Goal: Information Seeking & Learning: Learn about a topic

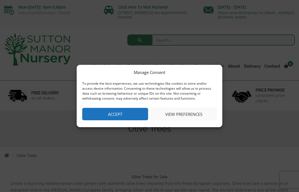
click at [136, 114] on button "Accept" at bounding box center [115, 114] width 66 height 12
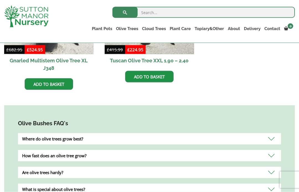
scroll to position [420, 0]
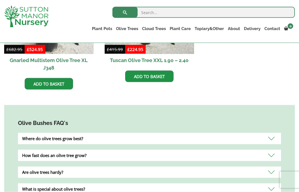
click at [167, 133] on div "Where do olive trees grow best?" at bounding box center [149, 138] width 263 height 11
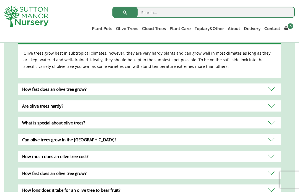
scroll to position [520, 0]
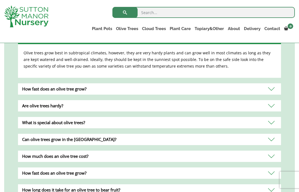
click at [190, 100] on div "Are olive trees hardy?" at bounding box center [149, 105] width 263 height 11
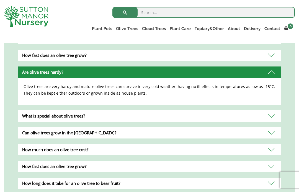
click at [166, 144] on div "How much does an olive tree cost?" at bounding box center [149, 149] width 263 height 11
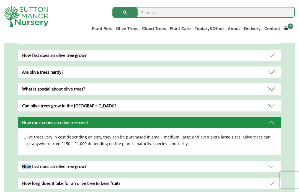
click at [238, 161] on div "How fast does an olive tree grow?" at bounding box center [149, 166] width 263 height 11
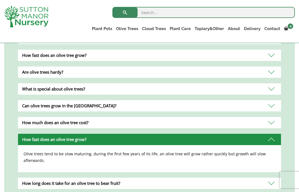
click at [169, 117] on div "How much does an olive tree cost?" at bounding box center [149, 122] width 263 height 11
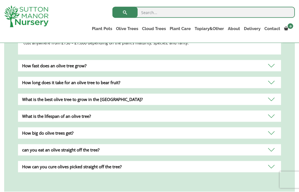
scroll to position [621, 0]
click at [194, 127] on div "How big do olive trees get?" at bounding box center [149, 132] width 263 height 11
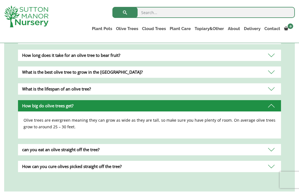
click at [206, 144] on div "can you eat an olive straight off the tree?" at bounding box center [149, 149] width 263 height 11
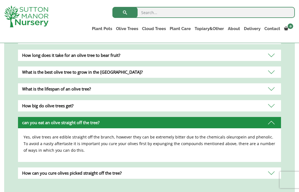
click at [172, 168] on div "How can you cure olives picked straight off the tree?" at bounding box center [149, 173] width 263 height 11
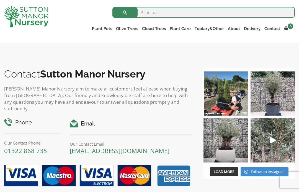
scroll to position [787, 0]
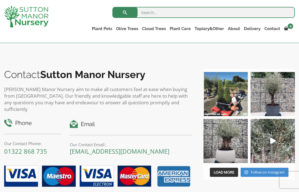
click at [281, 94] on img at bounding box center [272, 94] width 44 height 44
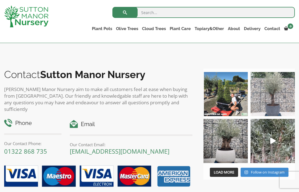
scroll to position [796, 0]
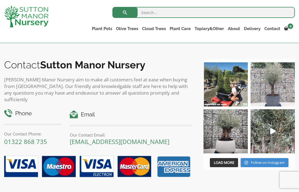
click at [252, 29] on link "Delivery" at bounding box center [252, 29] width 20 height 8
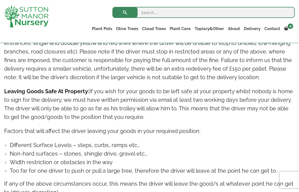
scroll to position [565, 0]
